Goal: Task Accomplishment & Management: Complete application form

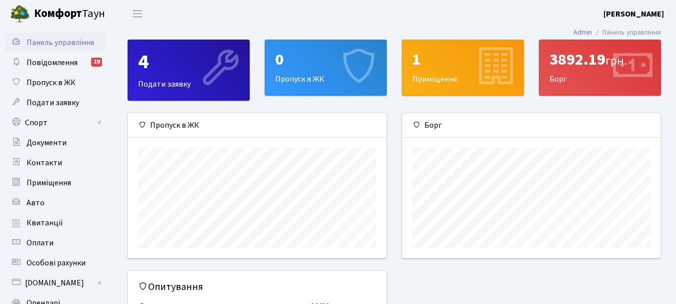
scroll to position [145, 258]
click at [305, 76] on div "0 Пропуск в ЖК" at bounding box center [325, 67] width 121 height 55
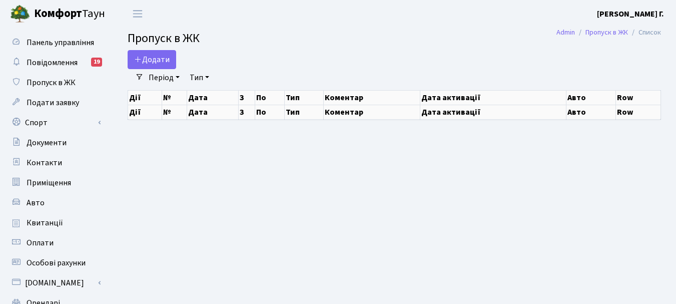
select select "25"
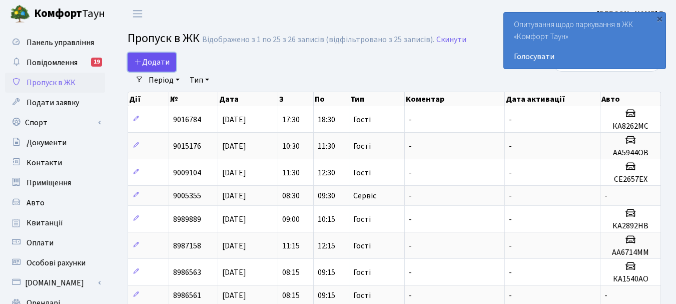
click at [153, 62] on span "Додати" at bounding box center [152, 62] width 36 height 11
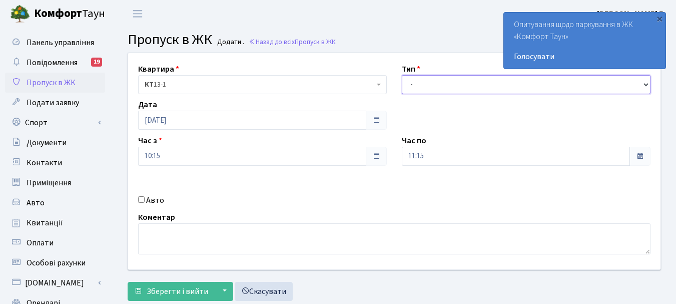
click at [647, 85] on select "- Доставка Таксі Гості Сервіс" at bounding box center [526, 84] width 249 height 19
select select "3"
click at [402, 75] on select "- Доставка Таксі Гості Сервіс" at bounding box center [526, 84] width 249 height 19
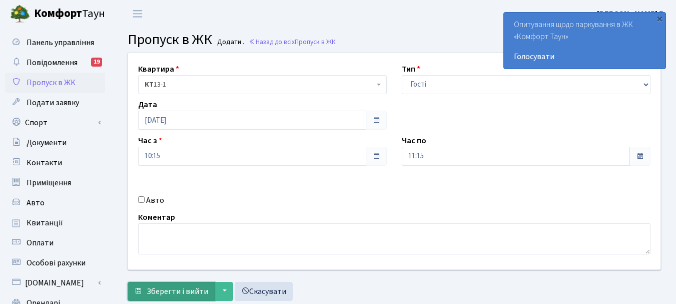
click at [165, 287] on span "Зберегти і вийти" at bounding box center [178, 291] width 62 height 11
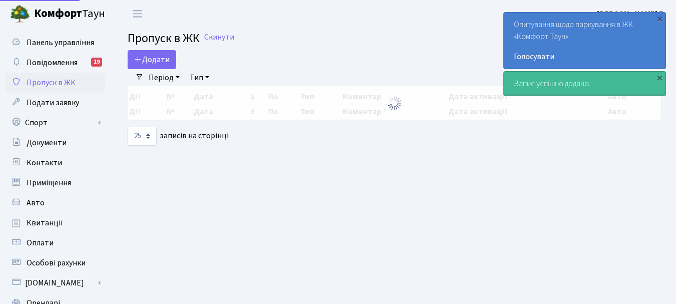
select select "25"
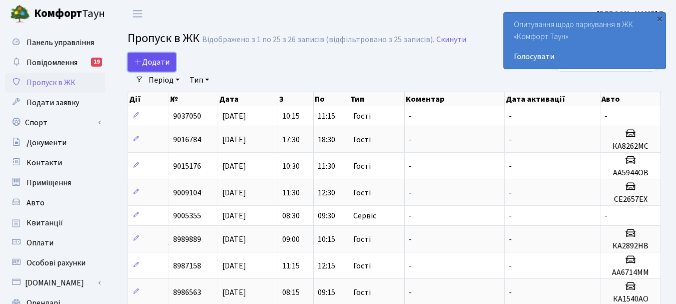
click at [156, 56] on link "Додати" at bounding box center [152, 62] width 49 height 19
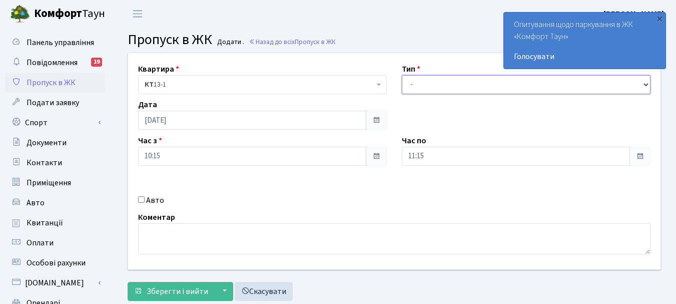
click at [647, 85] on select "- Доставка Таксі Гості Сервіс" at bounding box center [526, 84] width 249 height 19
select select "3"
click at [402, 75] on select "- Доставка Таксі Гості Сервіс" at bounding box center [526, 84] width 249 height 19
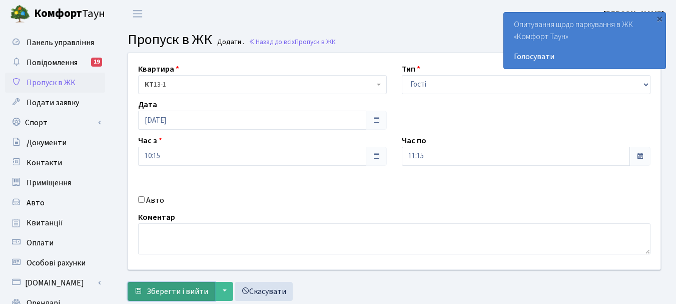
click at [189, 289] on span "Зберегти і вийти" at bounding box center [178, 291] width 62 height 11
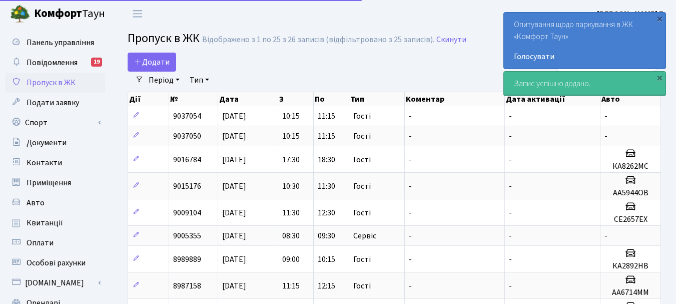
select select "25"
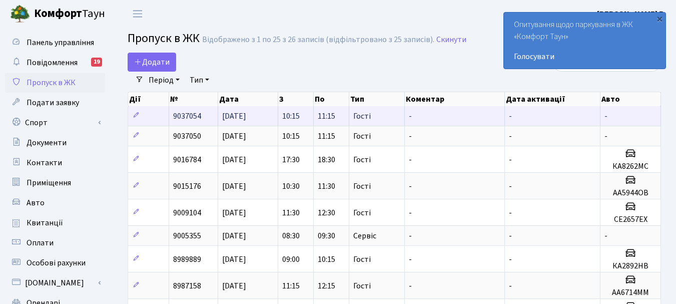
click at [202, 116] on td "9037054" at bounding box center [193, 116] width 49 height 20
